Goal: Information Seeking & Learning: Learn about a topic

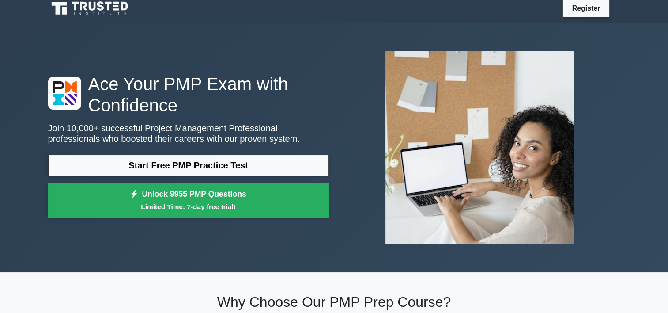
scroll to position [44, 0]
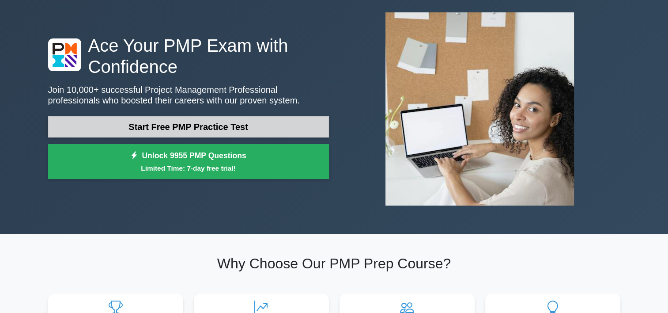
click at [235, 125] on link "Start Free PMP Practice Test" at bounding box center [188, 126] width 281 height 21
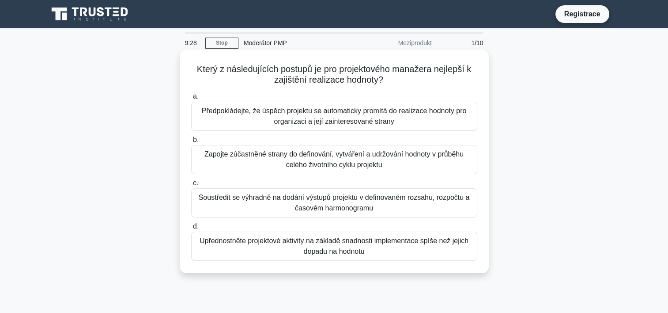
click at [401, 166] on div "Zapojte zúčastněné strany do definování, vytváření a udržování hodnoty v průběh…" at bounding box center [334, 159] width 286 height 29
click at [191, 143] on input "b. Zapojte zúčastněné strany do definování, vytváření a udržování hodnoty v prů…" at bounding box center [191, 140] width 0 height 6
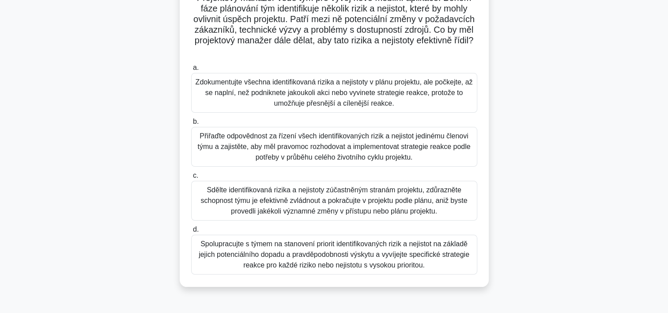
scroll to position [88, 0]
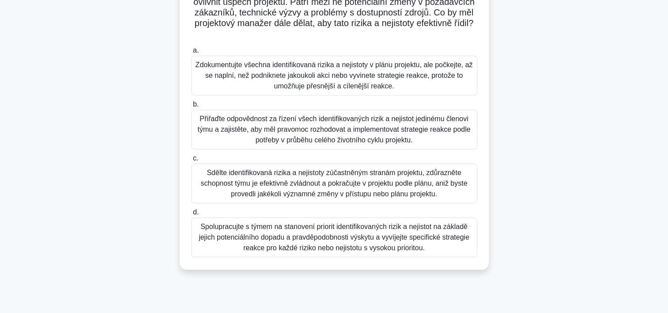
click at [438, 187] on div "Sdělte identifikovaná rizika a nejistoty zúčastněným stranám projektu, zdůrazně…" at bounding box center [334, 183] width 286 height 40
click at [191, 161] on input "c. Sdělte identifikovaná rizika a nejistoty zúčastněným stranám projektu, zdůra…" at bounding box center [191, 158] width 0 height 6
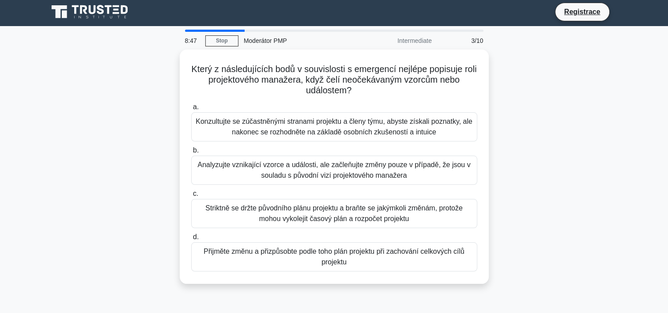
scroll to position [0, 0]
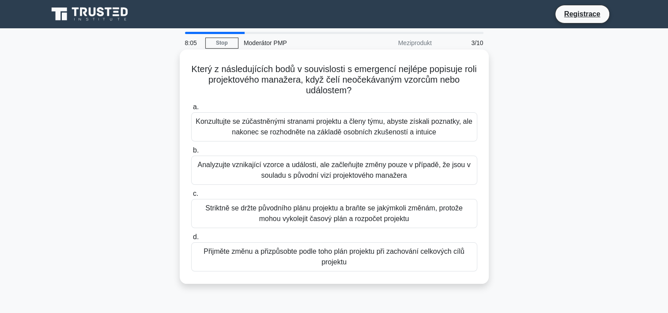
click at [415, 173] on div "Analyzujte vznikající vzorce a události, ale začleňujte změny pouze v případě, …" at bounding box center [334, 169] width 286 height 29
click at [191, 153] on input "b. Analyzujte vznikající vzorce a události, ale začleňujte změny pouze v případ…" at bounding box center [191, 150] width 0 height 6
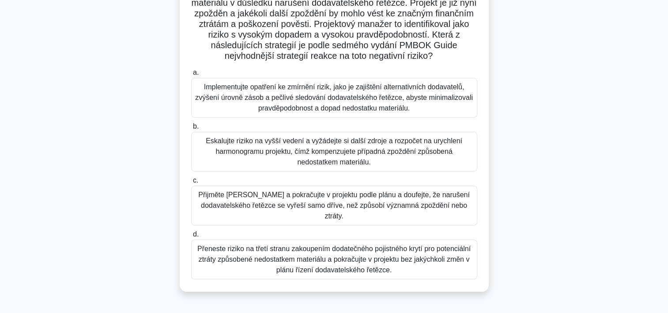
scroll to position [88, 0]
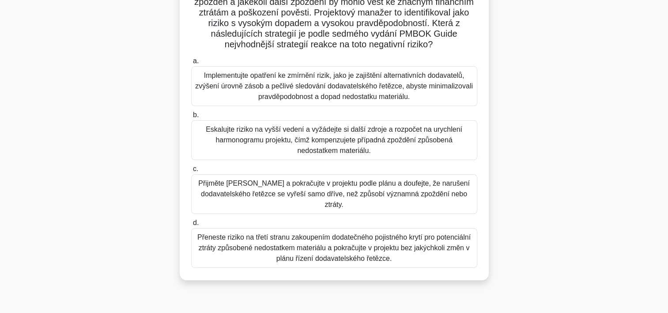
click at [342, 97] on div "Implementujte opatření ke zmírnění rizik, jako je zajištění alternativních doda…" at bounding box center [334, 86] width 286 height 40
click at [191, 64] on input "a. Implementujte opatření ke zmírnění rizik, jako je zajištění alternativních d…" at bounding box center [191, 61] width 0 height 6
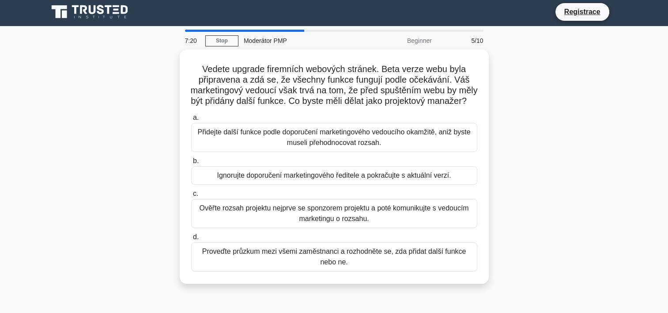
scroll to position [0, 0]
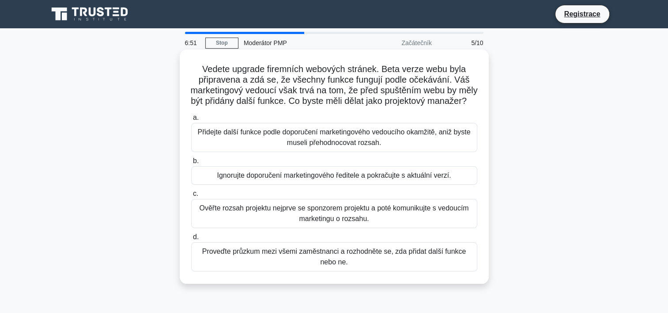
click at [386, 221] on div "Ověřte rozsah projektu nejprve se sponzorem projektu a poté komunikujte s vedou…" at bounding box center [334, 213] width 286 height 29
click at [191, 196] on input "c. Ověřte rozsah projektu nejprve se sponzorem projektu a poté komunikujte s ve…" at bounding box center [191, 194] width 0 height 6
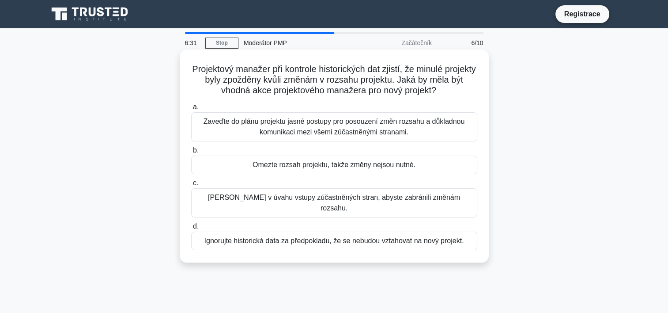
click at [409, 125] on div "Zaveďte do plánu projektu jasné postupy pro posouzení změn rozsahu a důkladnou …" at bounding box center [334, 126] width 286 height 29
click at [191, 110] on input "a. Zaveďte do plánu projektu jasné postupy pro posouzení změn rozsahu a důkladn…" at bounding box center [191, 107] width 0 height 6
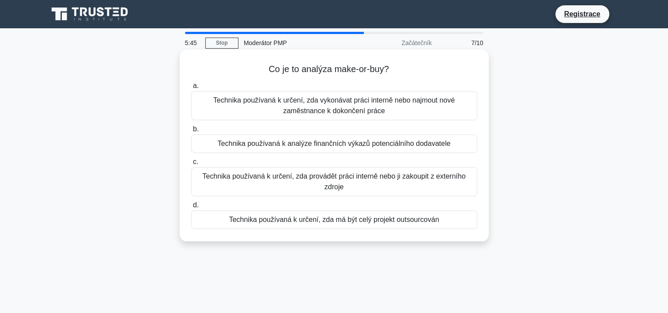
click at [394, 185] on div "Technika používaná k určení, zda provádět práci interně nebo ji zakoupit z exte…" at bounding box center [334, 181] width 286 height 29
click at [191, 165] on input "c. Technika používaná k určení, zda provádět práci interně nebo ji zakoupit z e…" at bounding box center [191, 162] width 0 height 6
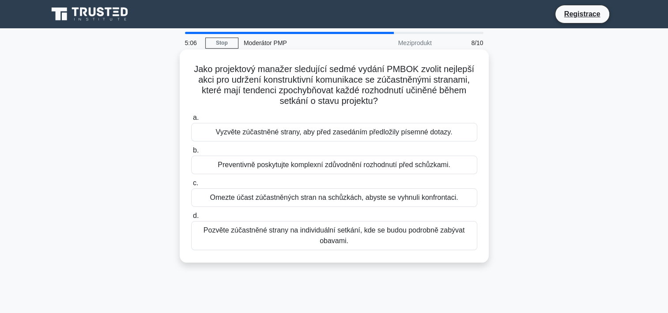
click at [348, 239] on div "Pozvěte zúčastněné strany na individuální setkání, kde se budou podrobně zabýva…" at bounding box center [334, 235] width 286 height 29
click at [191, 219] on input "d. Pozvěte zúčastněné strany na individuální setkání, kde se budou podrobně zab…" at bounding box center [191, 216] width 0 height 6
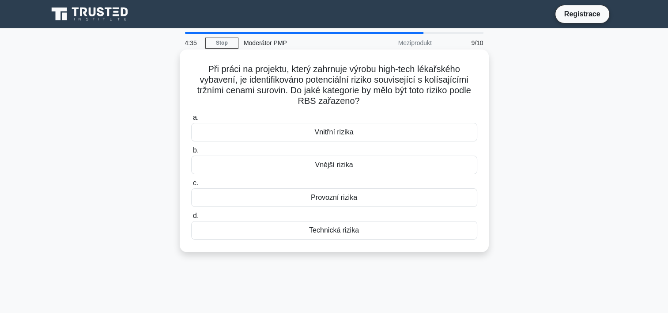
click at [370, 135] on div "Vnitřní rizika" at bounding box center [334, 132] width 286 height 19
click at [191, 121] on input "a. Vnitřní rizika" at bounding box center [191, 118] width 0 height 6
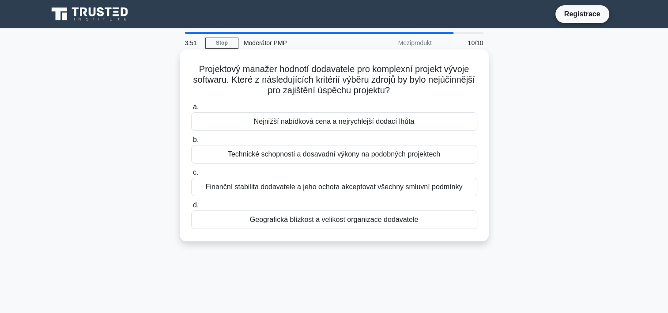
click at [372, 158] on div "Technické schopnosti a dosavadní výkony na podobných projektech" at bounding box center [334, 154] width 286 height 19
click at [191, 143] on input "b. Technické schopnosti a dosavadní výkony na podobných projektech" at bounding box center [191, 140] width 0 height 6
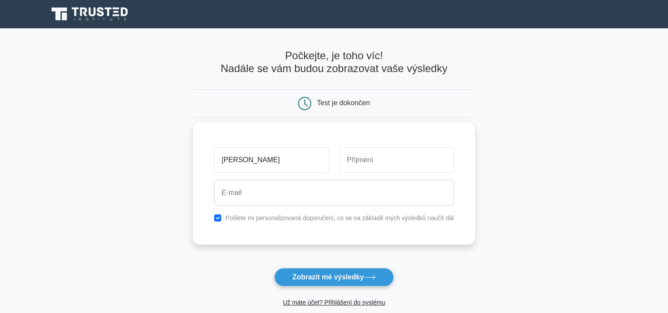
type input "Michal"
click at [363, 165] on input "text" at bounding box center [396, 160] width 114 height 26
type input "Michalek"
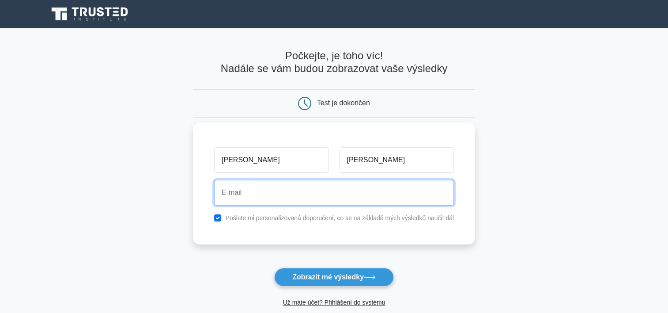
click at [252, 194] on input "email" at bounding box center [334, 193] width 240 height 26
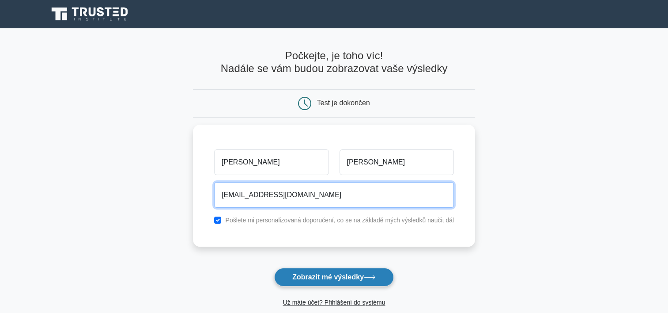
type input "bublays@gmail.com"
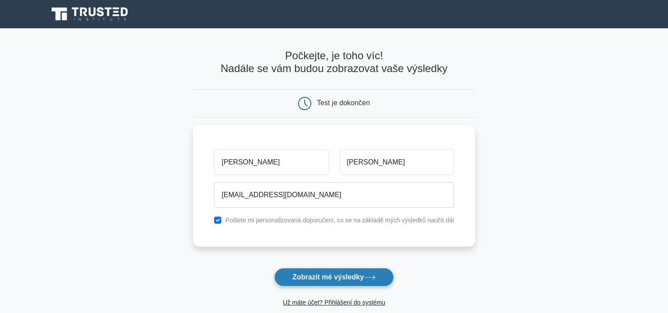
click at [346, 275] on font "Zobrazit mé výsledky" at bounding box center [328, 277] width 72 height 8
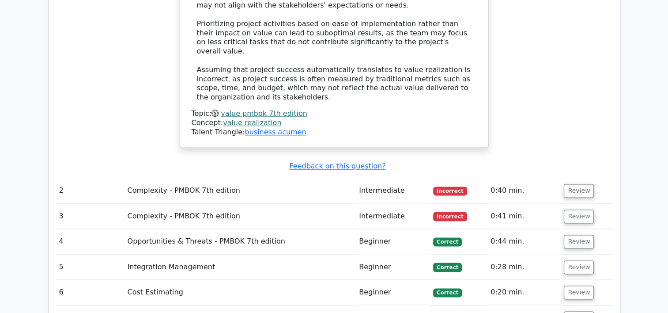
scroll to position [1148, 0]
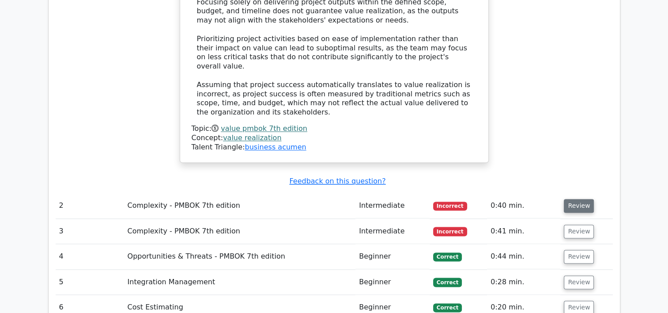
click at [576, 199] on button "Review" at bounding box center [579, 206] width 30 height 14
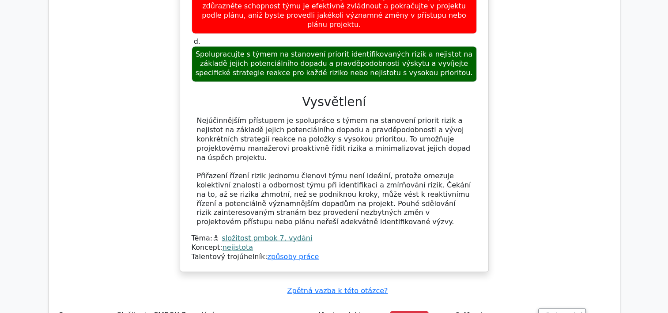
scroll to position [1598, 0]
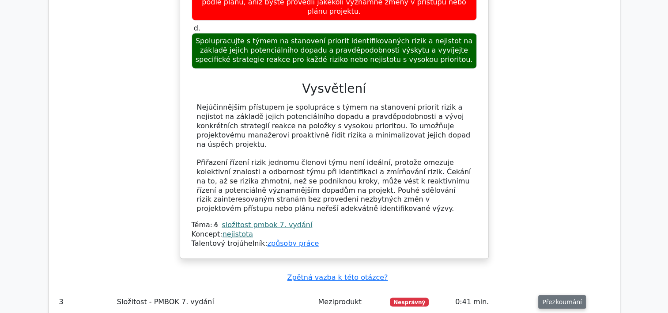
click at [554, 294] on button "Přezkoumání" at bounding box center [562, 301] width 48 height 14
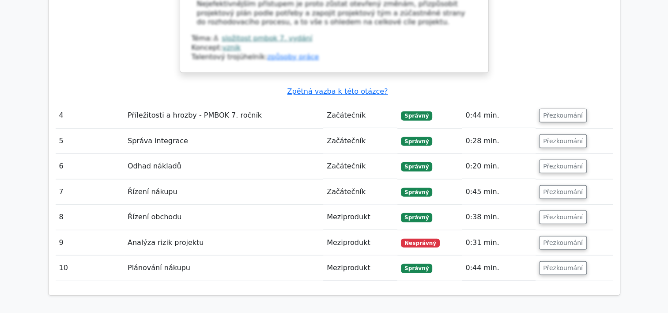
scroll to position [2340, 0]
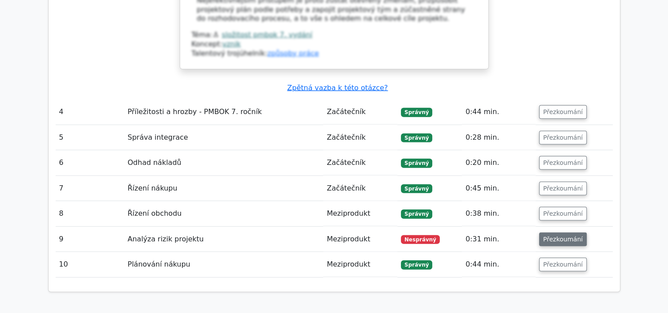
click at [565, 232] on button "Přezkoumání" at bounding box center [563, 239] width 48 height 14
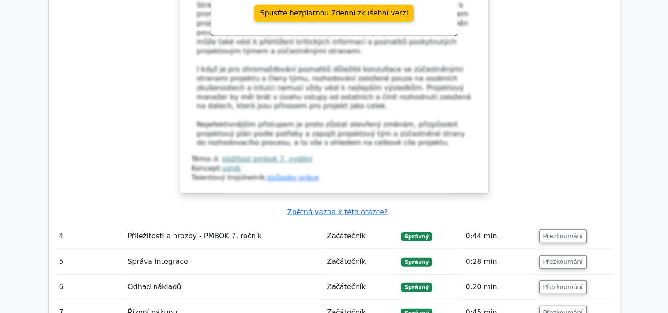
scroll to position [2207, 0]
